Goal: Task Accomplishment & Management: Complete application form

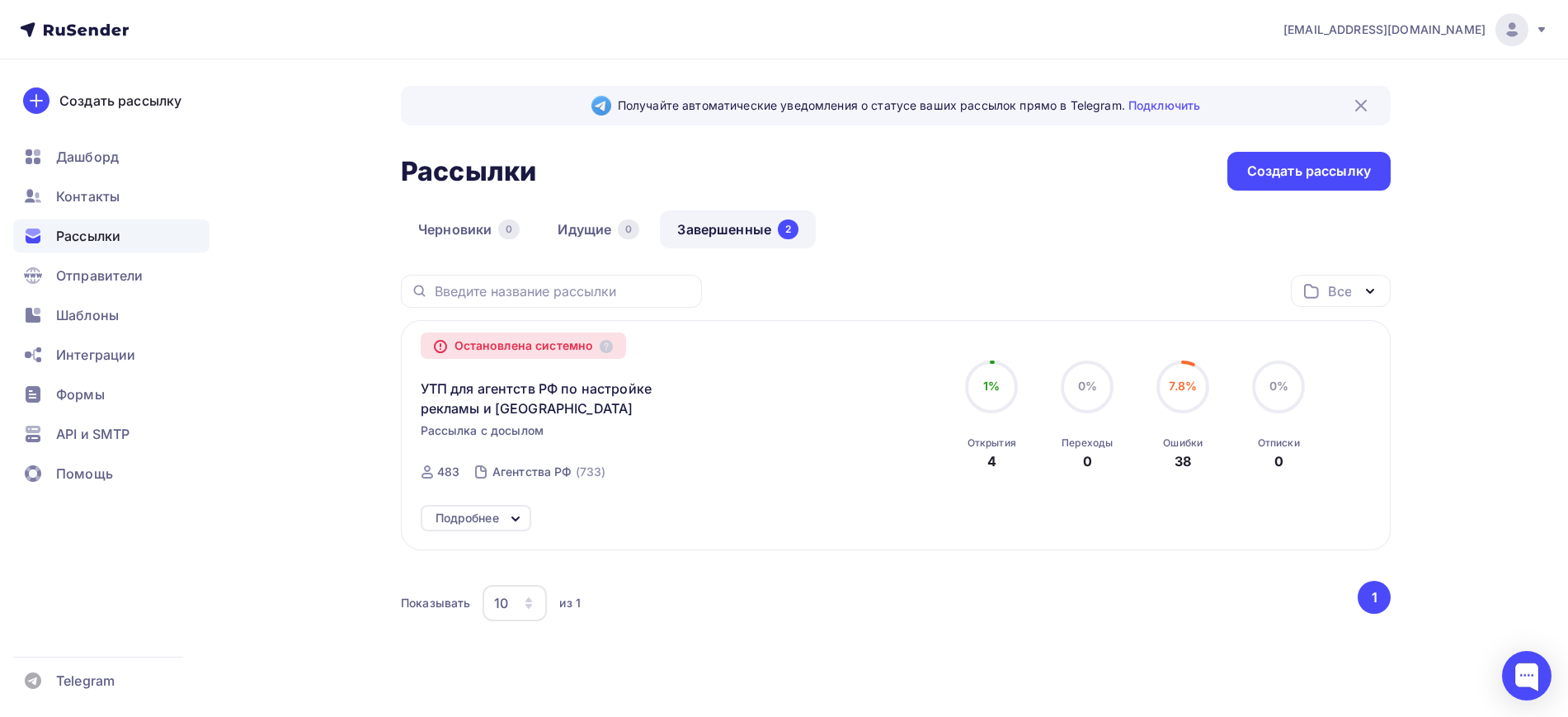
click at [96, 139] on div "Создать рассылку [GEOGRAPHIC_DATA] Контакты Рассылки Отправители Шаблоны Интегр…" at bounding box center [112, 388] width 223 height 658
click at [104, 150] on span "Дашборд" at bounding box center [87, 157] width 63 height 20
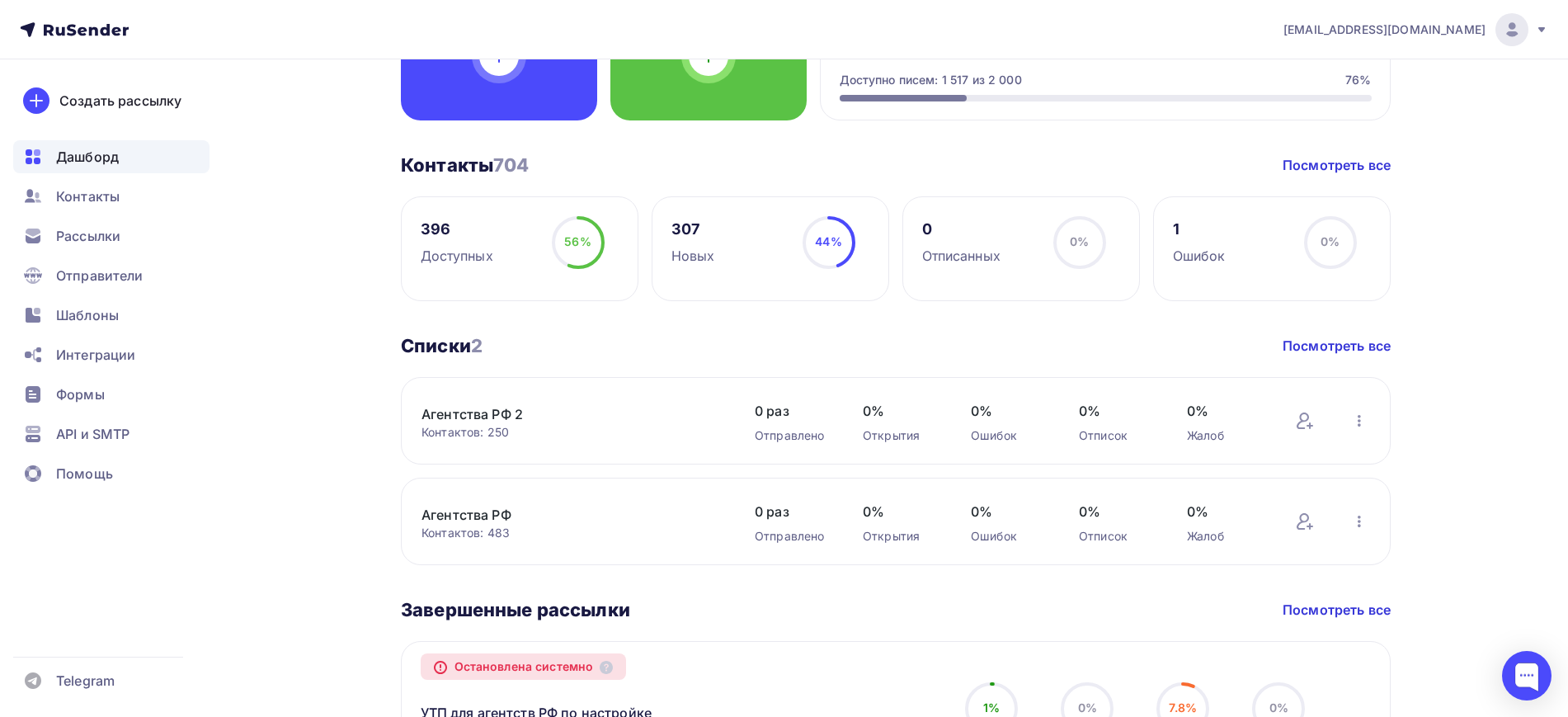
scroll to position [456, 0]
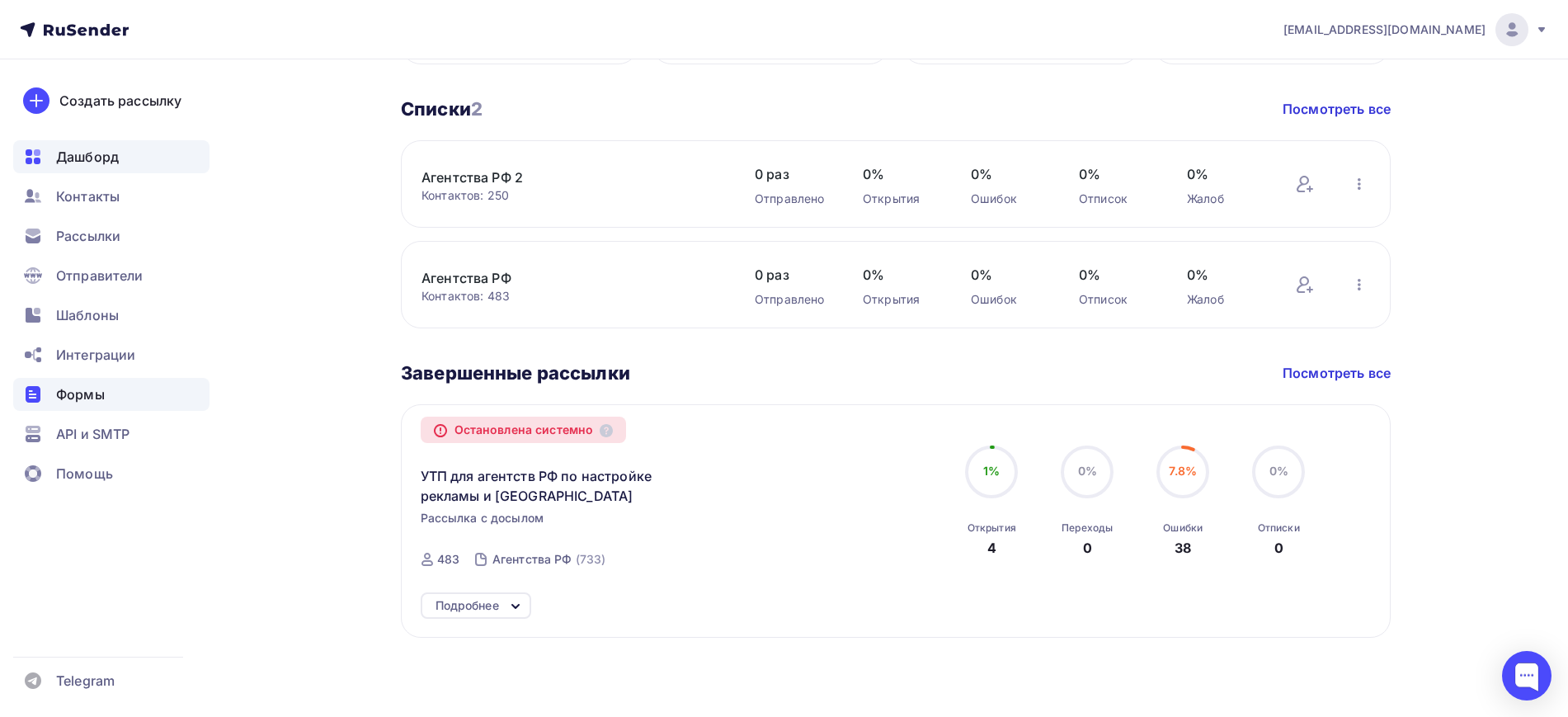
click at [58, 402] on span "Формы" at bounding box center [80, 394] width 49 height 20
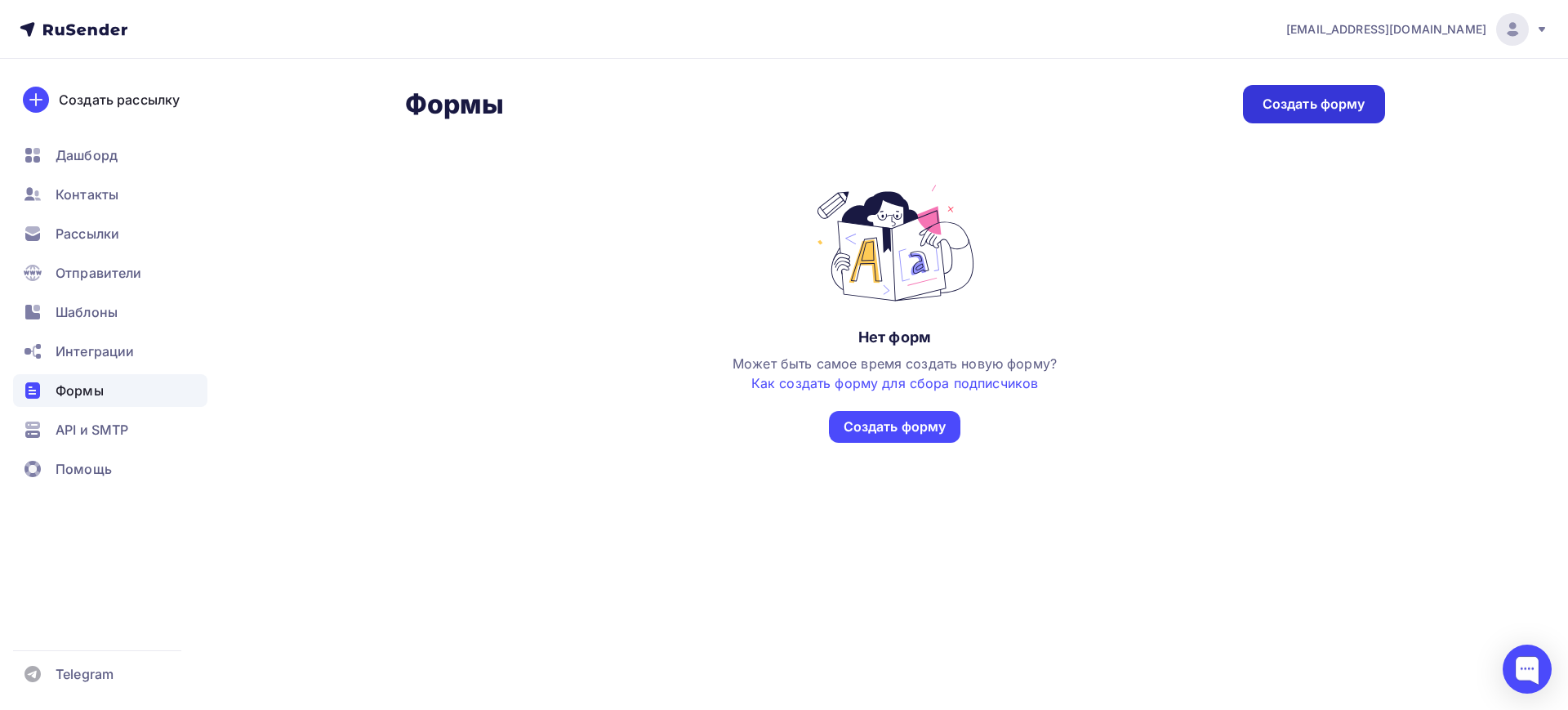
click at [1287, 113] on div "Создать форму" at bounding box center [1314, 103] width 142 height 38
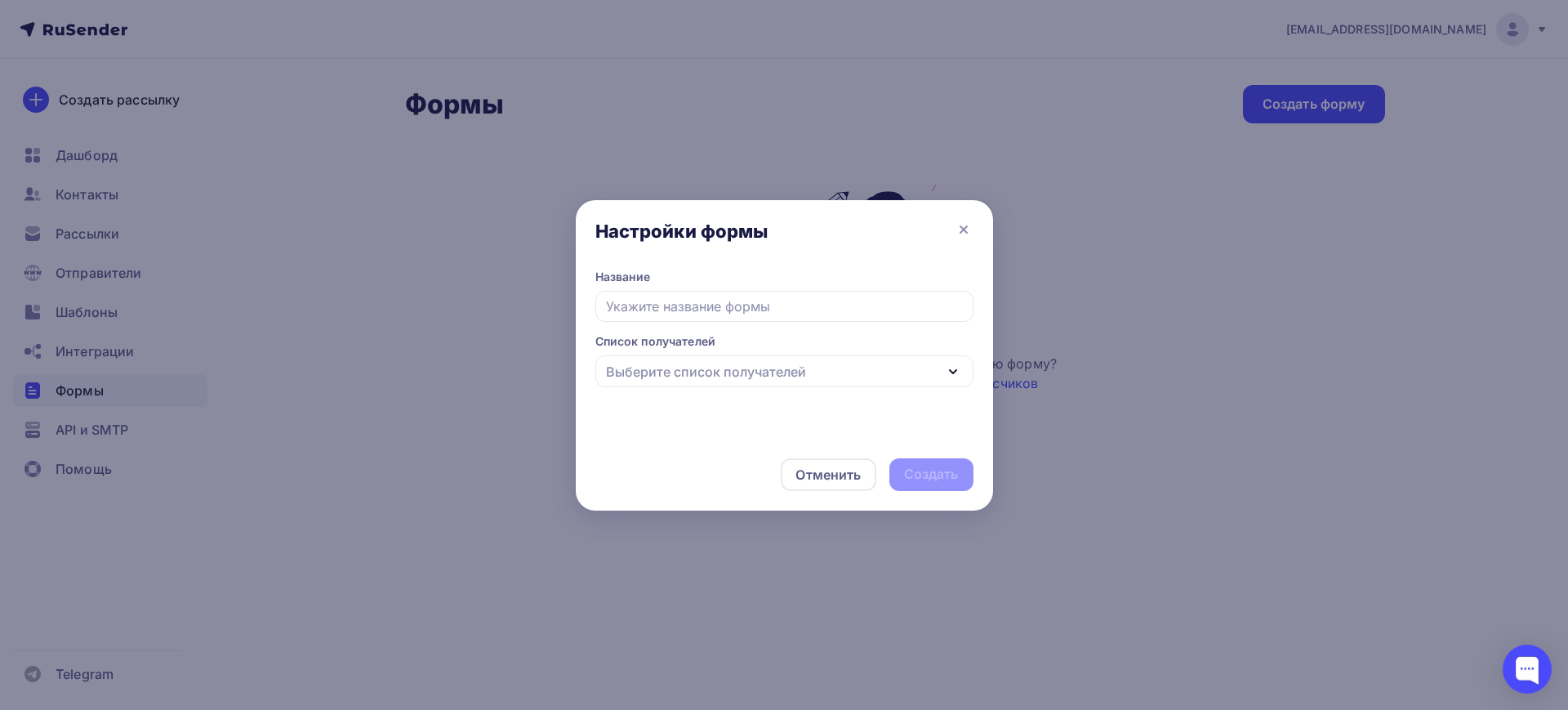
click at [796, 385] on div "Выберите список получателей" at bounding box center [784, 371] width 378 height 32
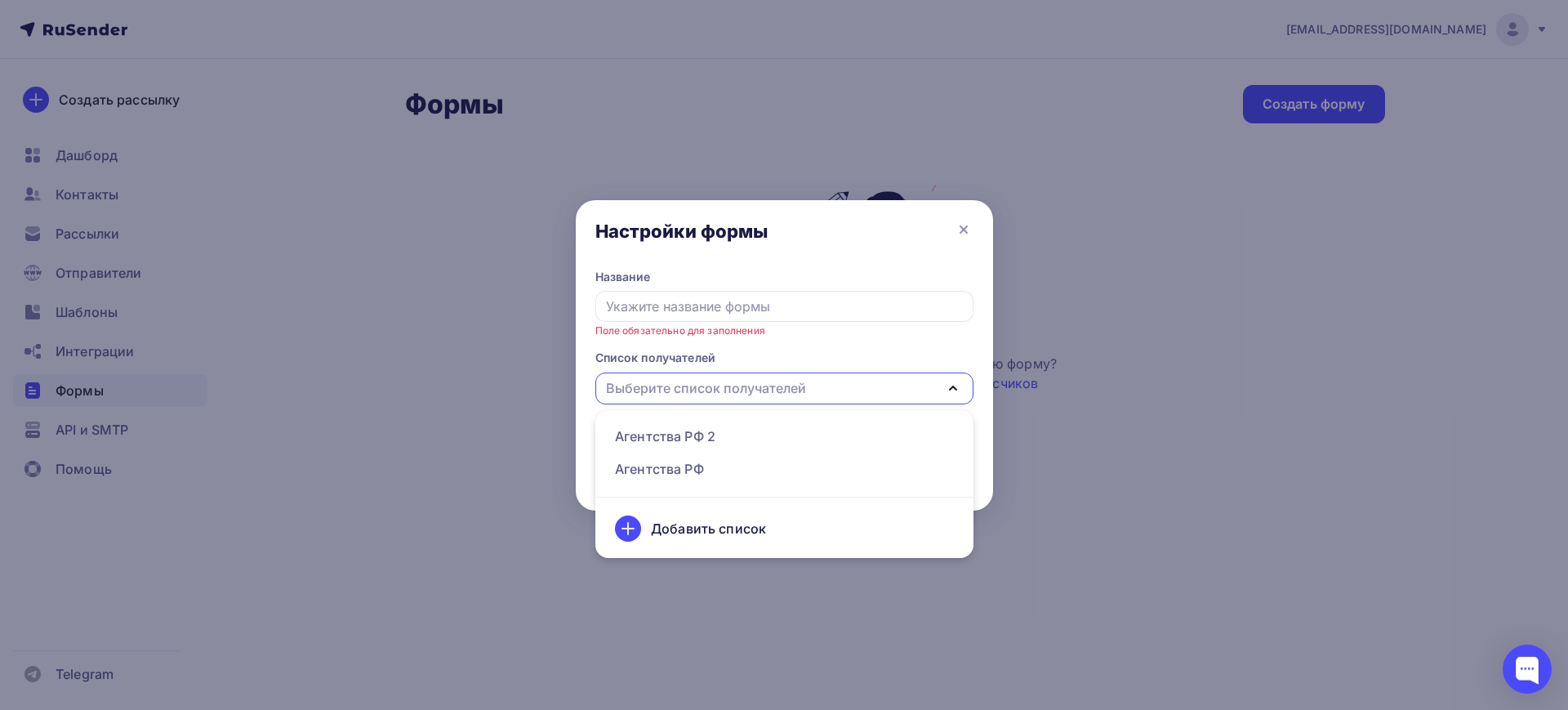
click at [402, 324] on div at bounding box center [784, 355] width 1568 height 710
